Goal: Register for event/course

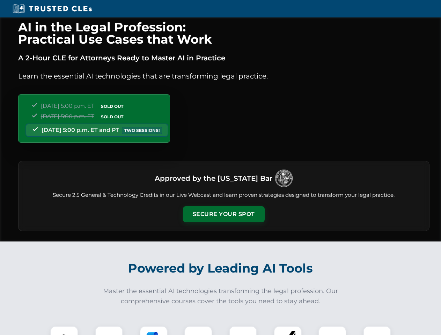
click at [223, 214] on button "Secure Your Spot" at bounding box center [224, 214] width 82 height 16
click at [64, 330] on img at bounding box center [64, 340] width 20 height 20
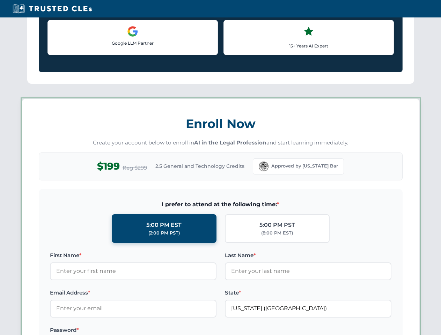
click at [154, 330] on label "Password *" at bounding box center [133, 330] width 166 height 8
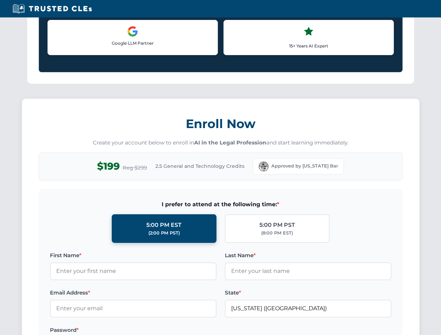
scroll to position [685, 0]
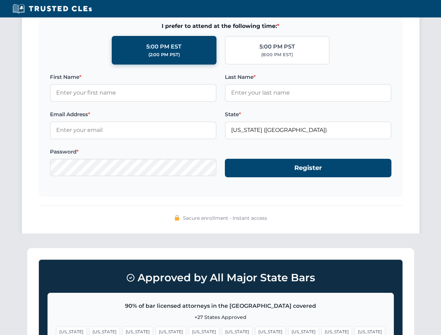
click at [321, 330] on span "[US_STATE]" at bounding box center [336, 332] width 30 height 10
